Goal: Information Seeking & Learning: Learn about a topic

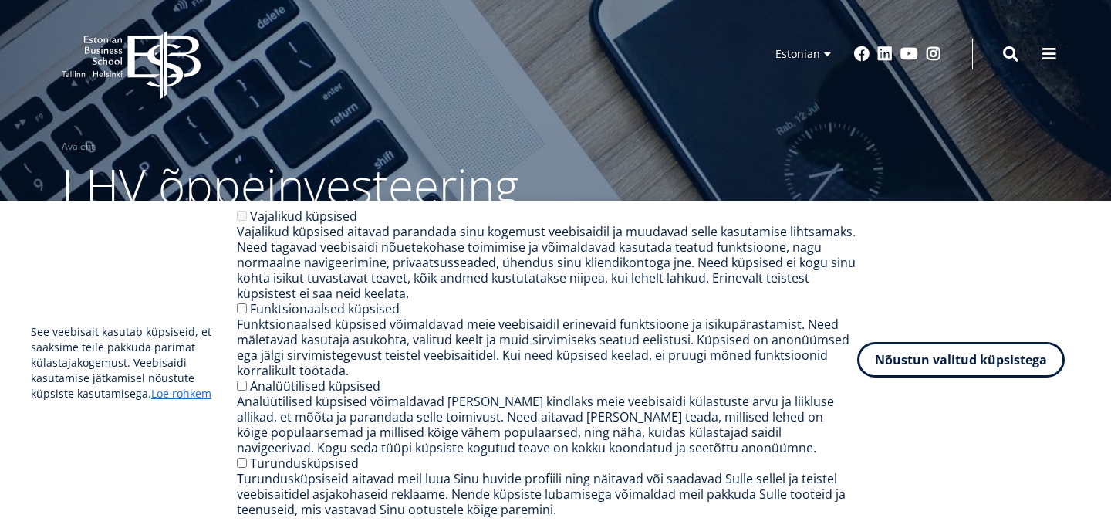
click at [910, 350] on button "Nõustun valitud küpsistega" at bounding box center [961, 359] width 208 height 35
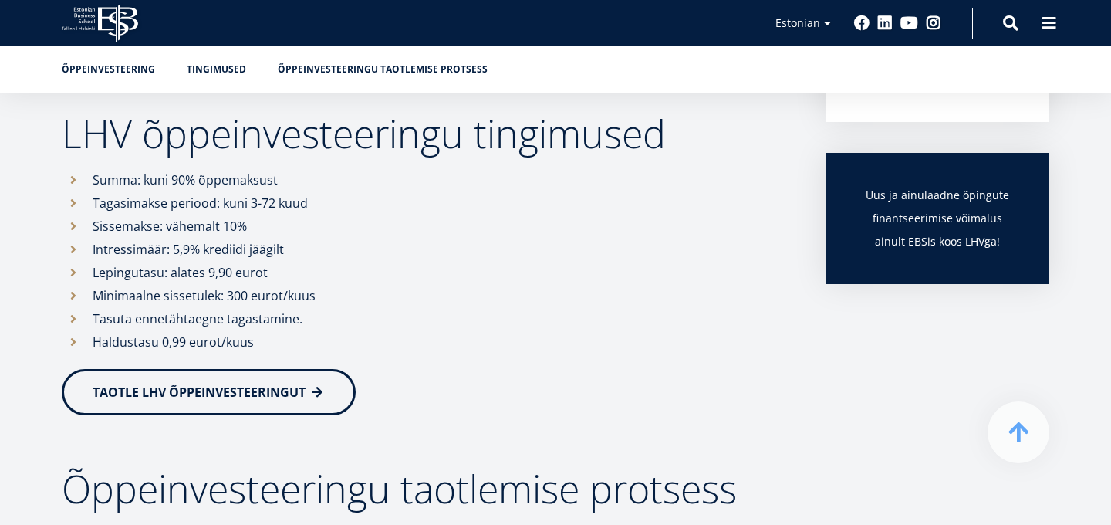
scroll to position [456, 0]
click at [294, 377] on link "TAOTLE LHV ÕPPEINVESTEERINGUT" at bounding box center [209, 389] width 294 height 46
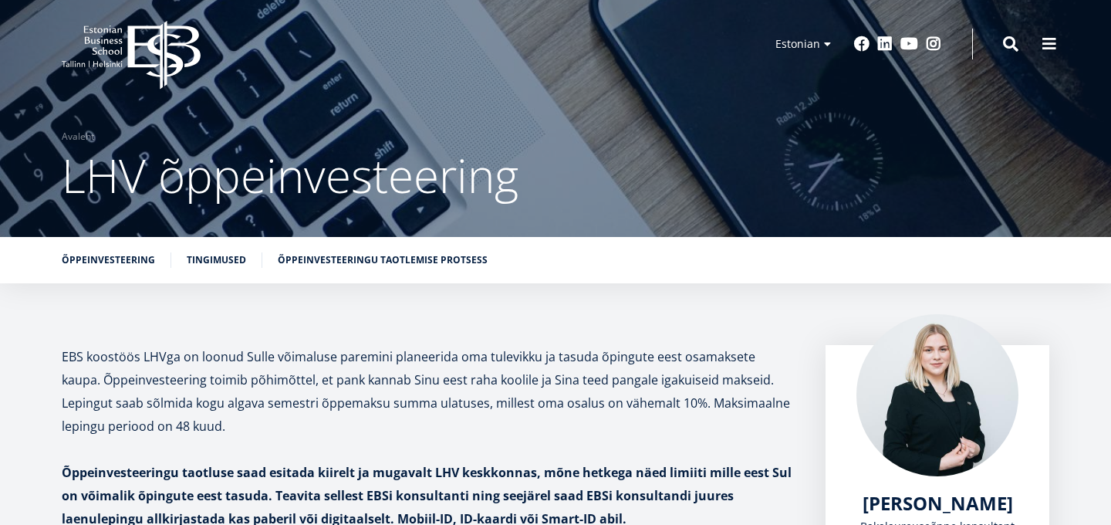
scroll to position [0, 0]
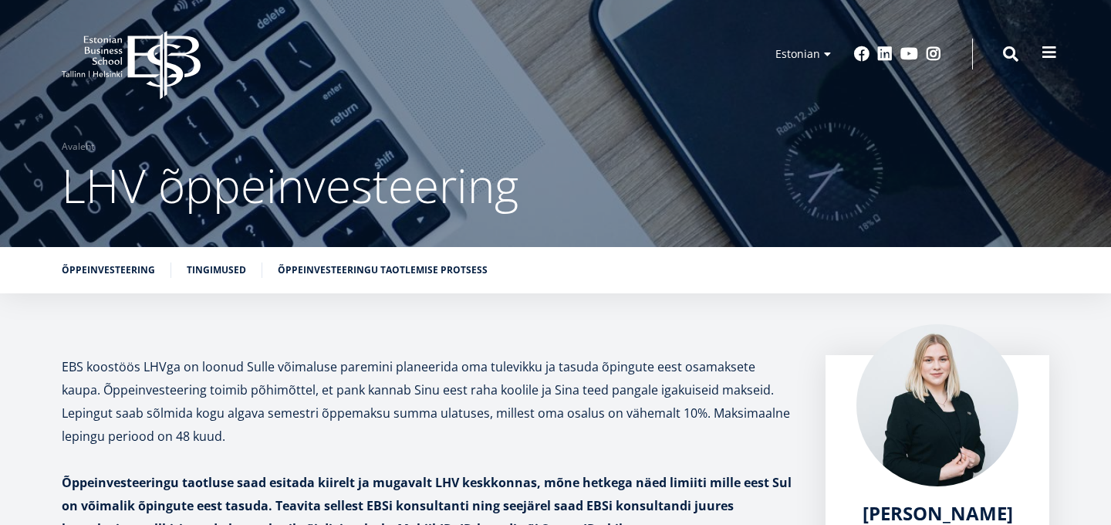
click at [1050, 59] on span at bounding box center [1048, 52] width 15 height 15
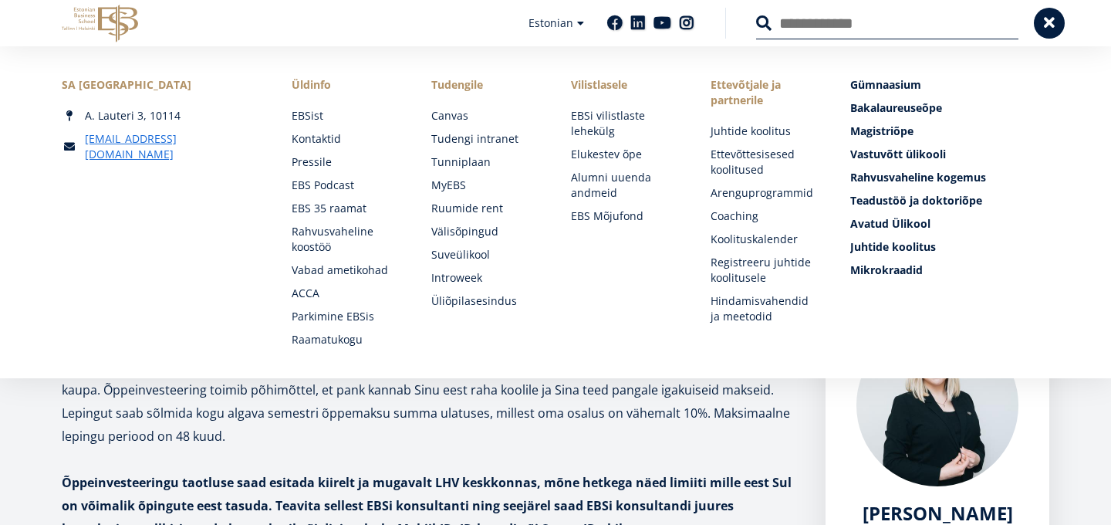
click at [116, 29] on icon at bounding box center [118, 24] width 40 height 38
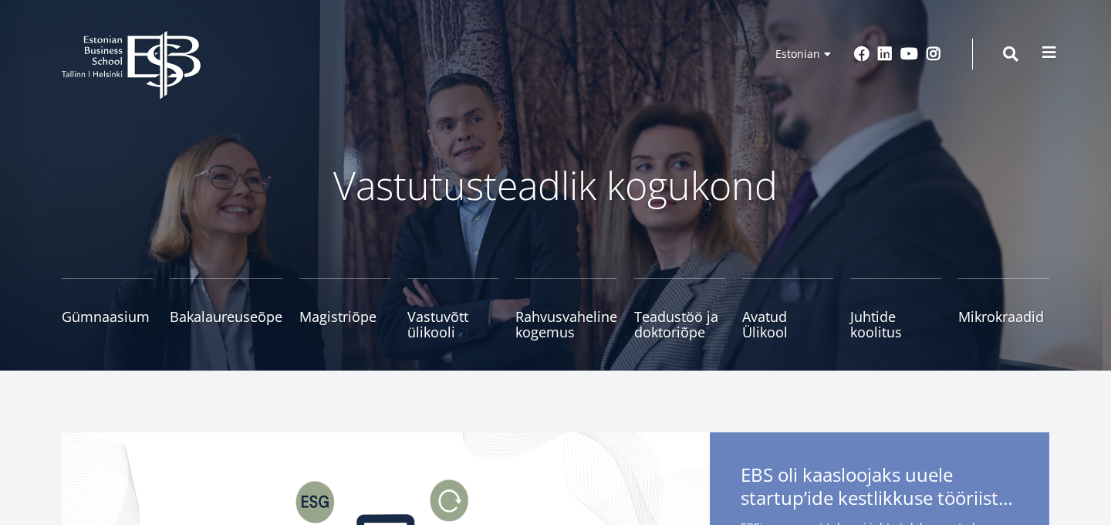
click at [1047, 53] on span at bounding box center [1048, 52] width 15 height 15
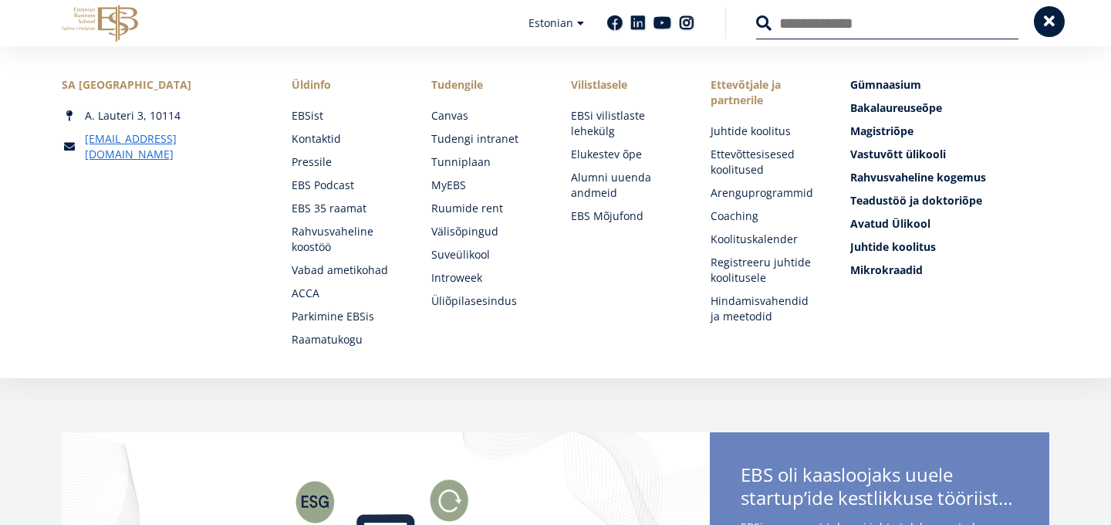
click at [1050, 22] on span at bounding box center [1048, 21] width 15 height 15
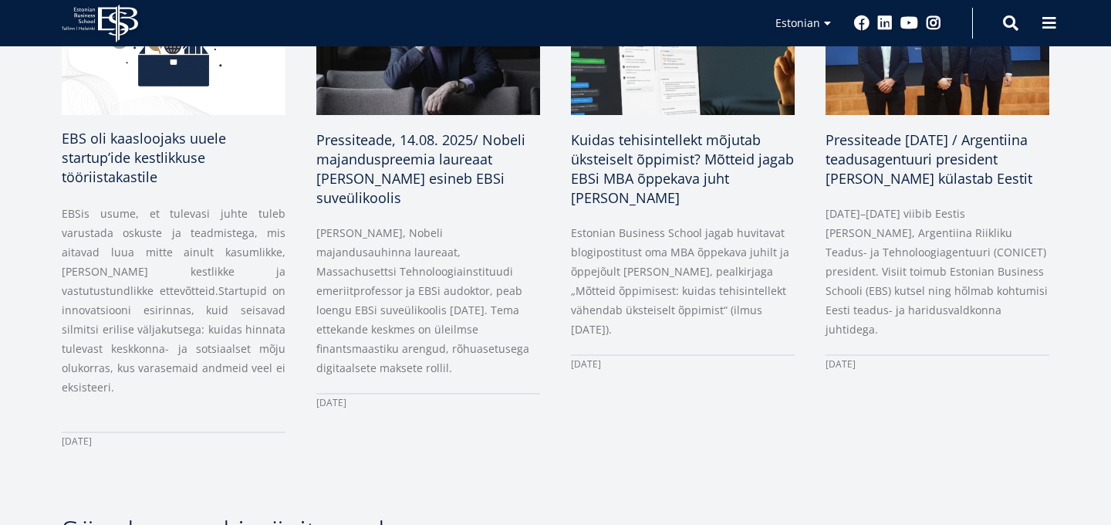
scroll to position [742, 0]
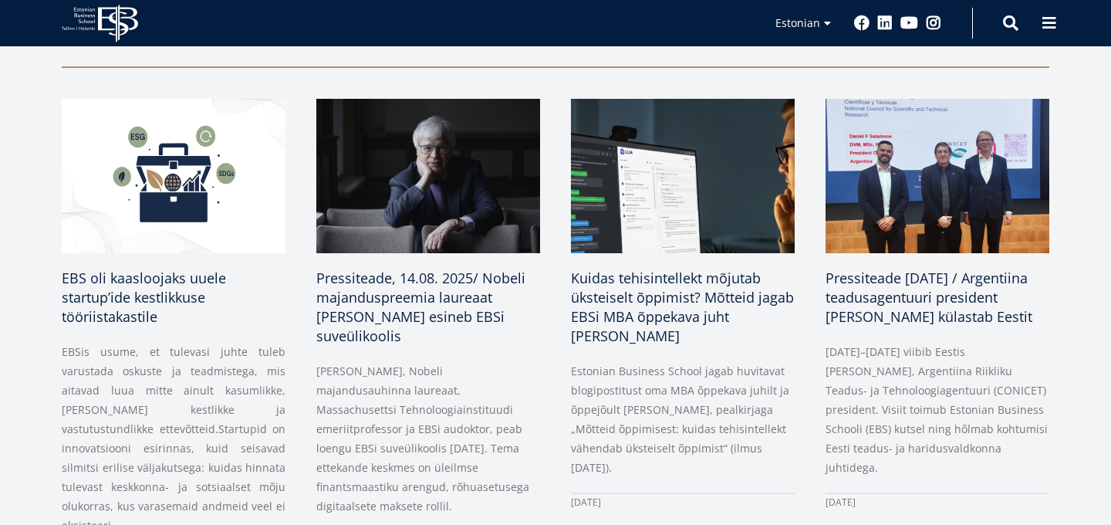
click at [123, 37] on icon "EBS Logo Created with Sketch." at bounding box center [100, 24] width 76 height 38
